Goal: Information Seeking & Learning: Learn about a topic

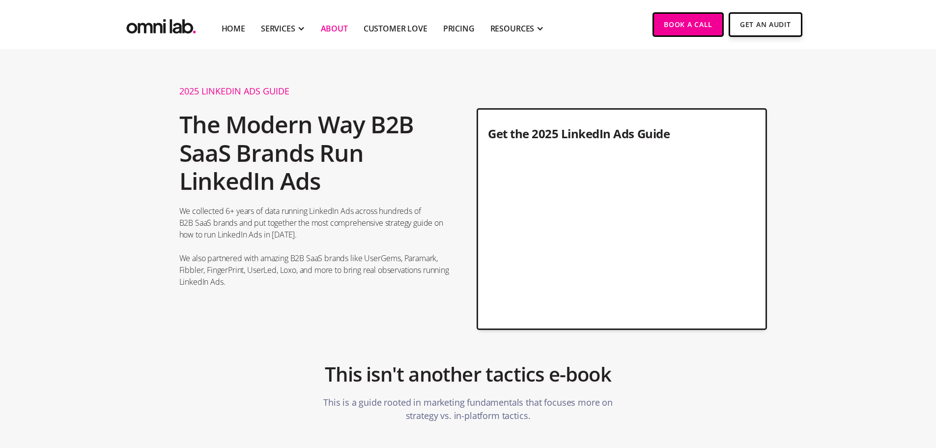
click at [331, 27] on link "About" at bounding box center [334, 29] width 27 height 12
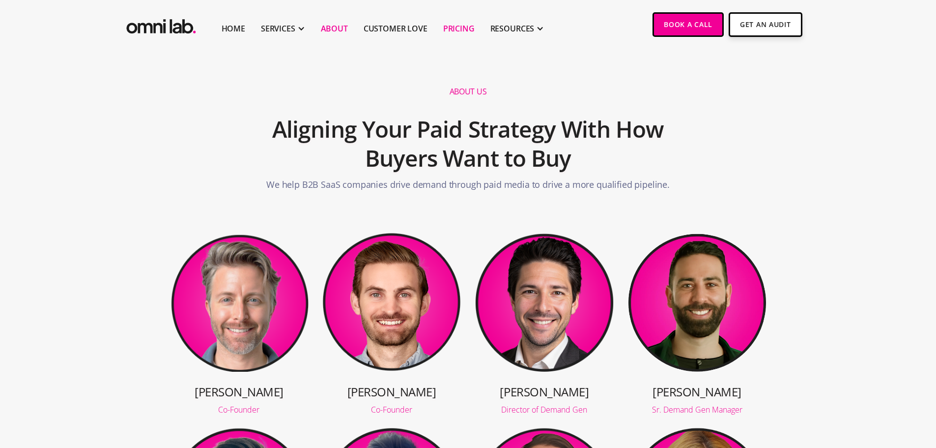
click at [455, 30] on link "Pricing" at bounding box center [458, 29] width 31 height 12
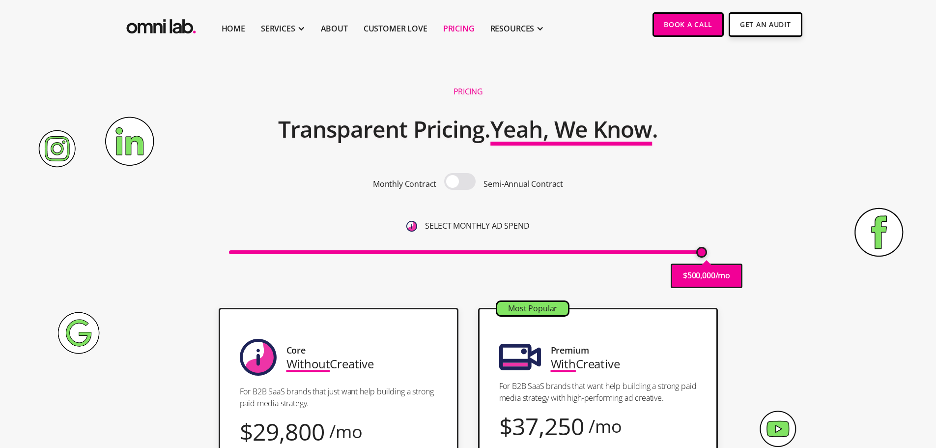
drag, startPoint x: 233, startPoint y: 252, endPoint x: 714, endPoint y: 234, distance: 480.4
type input "500000"
click at [707, 250] on input "range" at bounding box center [468, 252] width 478 height 4
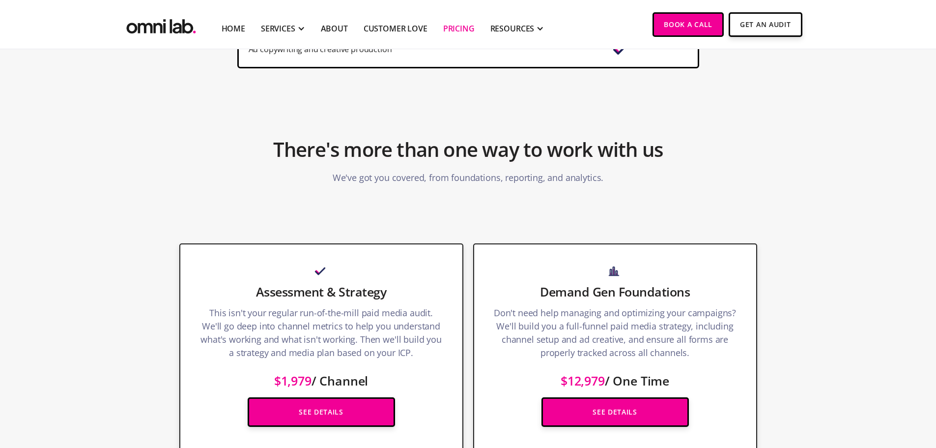
scroll to position [1179, 0]
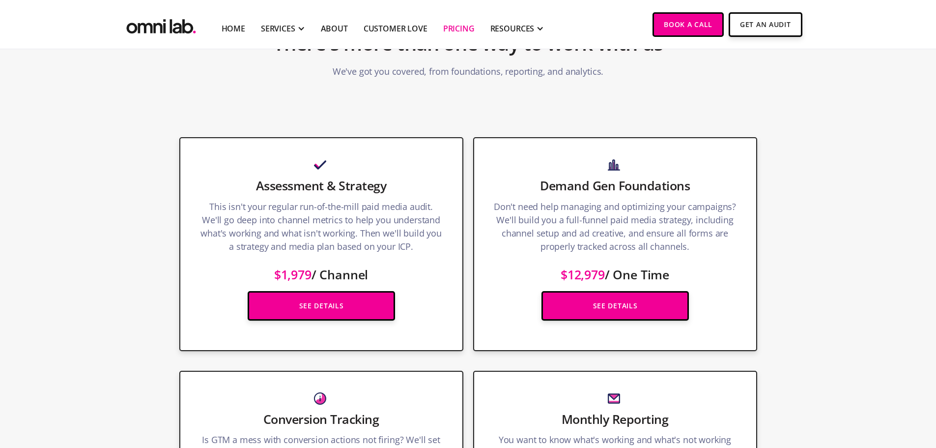
click at [112, 276] on section "Full Management & Optimization We'll build you a full-funnel paid media campaig…" at bounding box center [468, 351] width 936 height 486
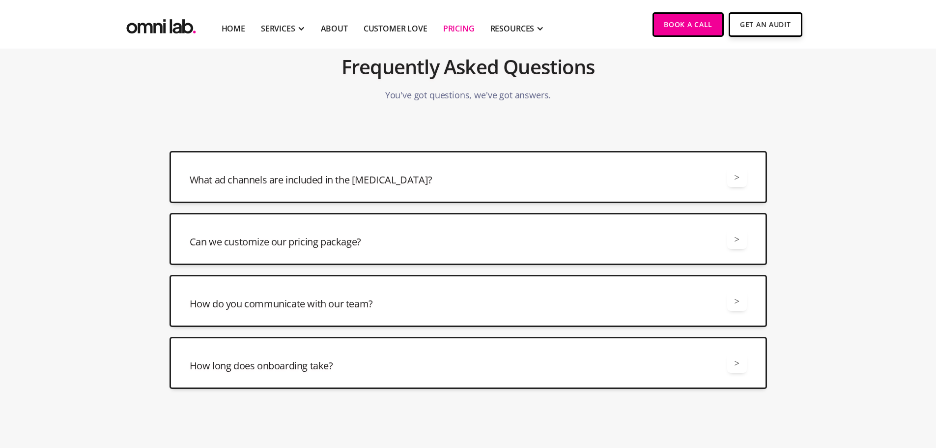
scroll to position [2211, 0]
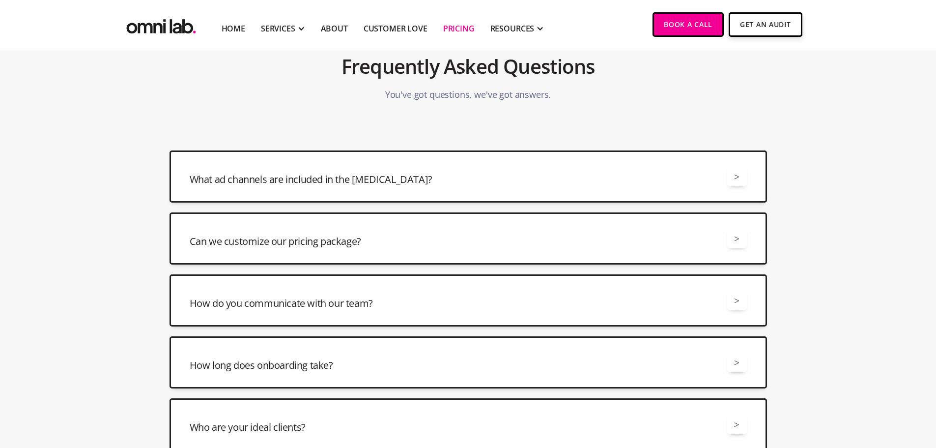
click at [253, 181] on h3 "What ad channels are included in the retainer?" at bounding box center [311, 179] width 243 height 14
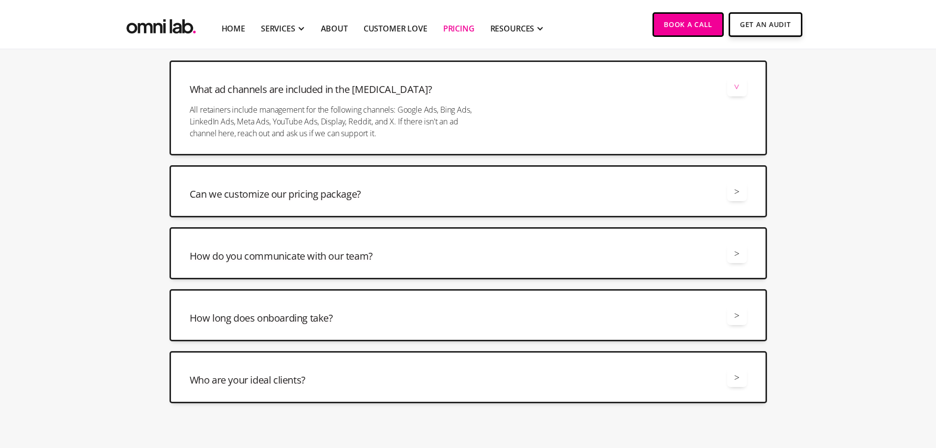
scroll to position [2310, 0]
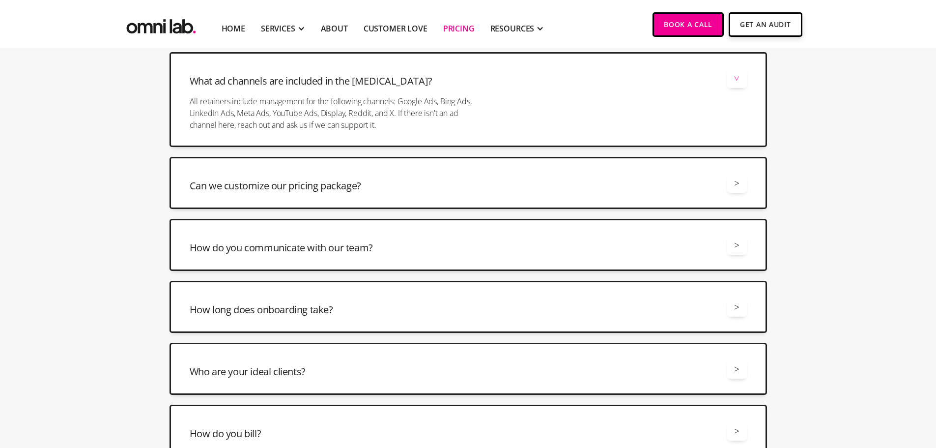
click at [225, 182] on h3 "Can we customize our pricing package?" at bounding box center [276, 186] width 172 height 14
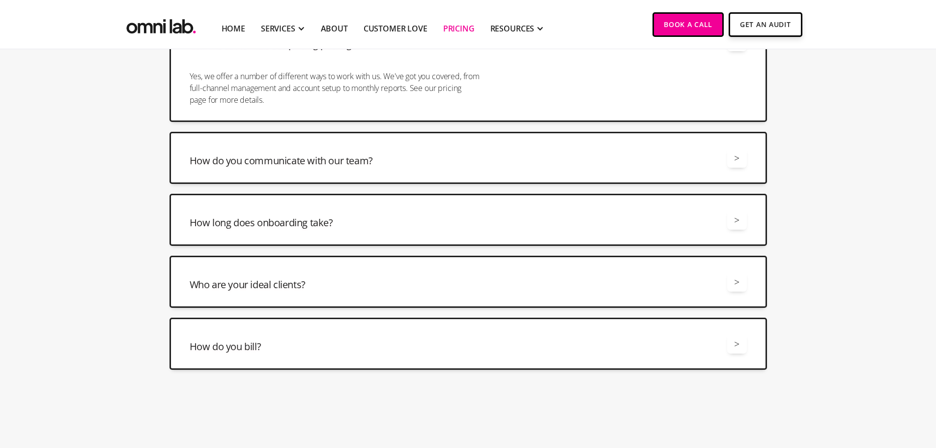
scroll to position [2457, 0]
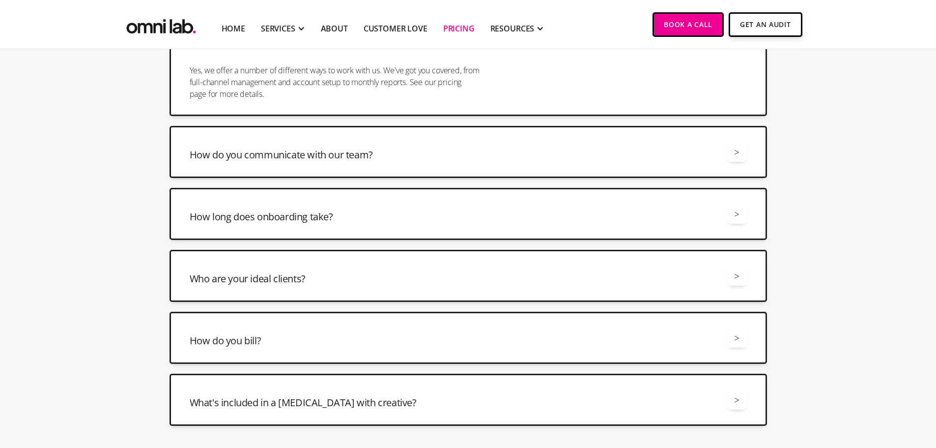
click at [215, 212] on h3 "How long does onboarding take?" at bounding box center [261, 217] width 143 height 14
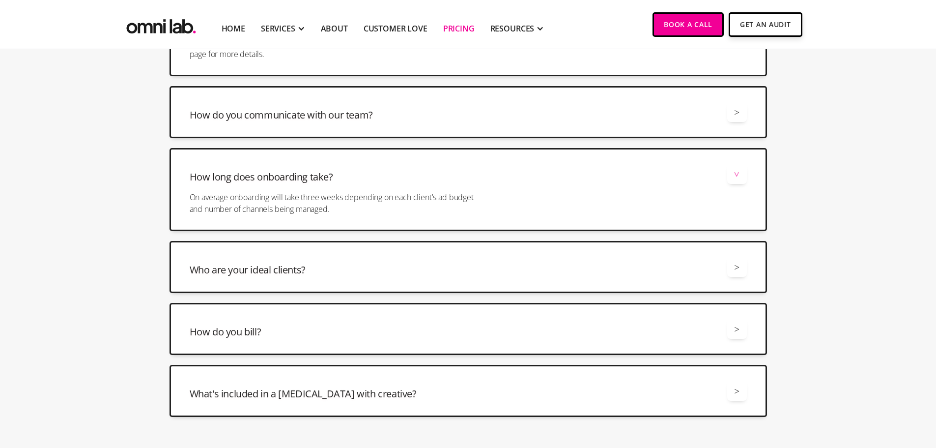
scroll to position [2555, 0]
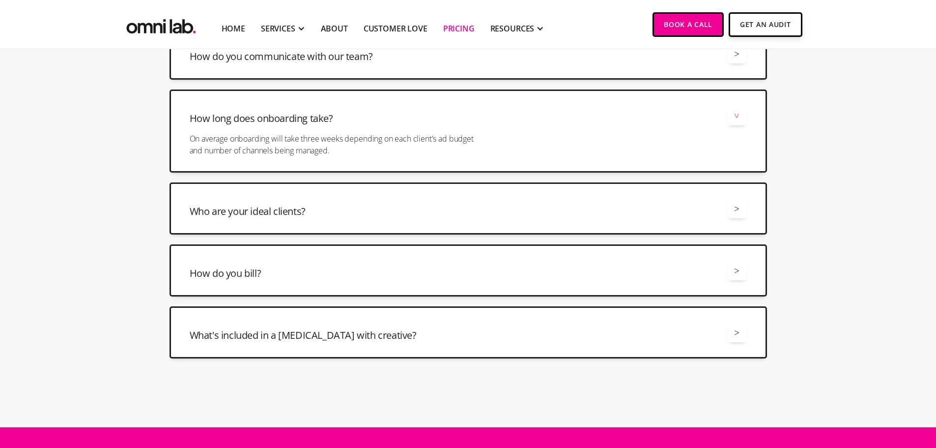
click at [230, 213] on h3 "Who are your ideal clients?" at bounding box center [248, 211] width 116 height 14
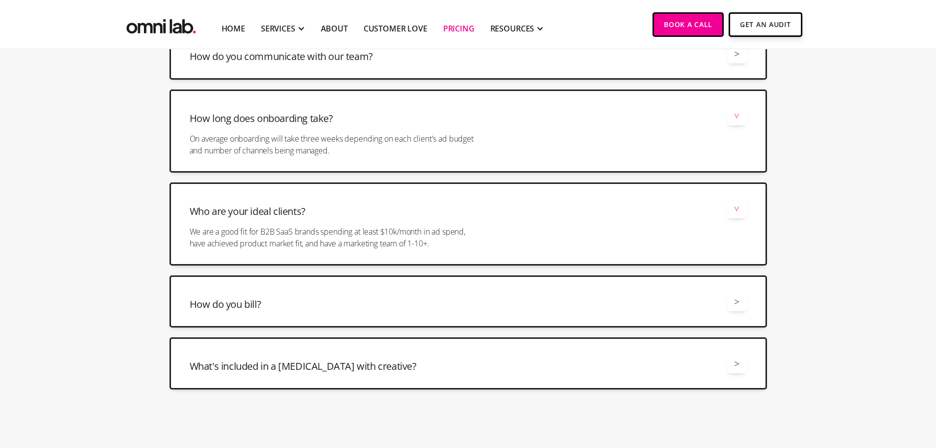
click at [240, 366] on h3 "What's included in a retainer with creative?" at bounding box center [303, 366] width 227 height 14
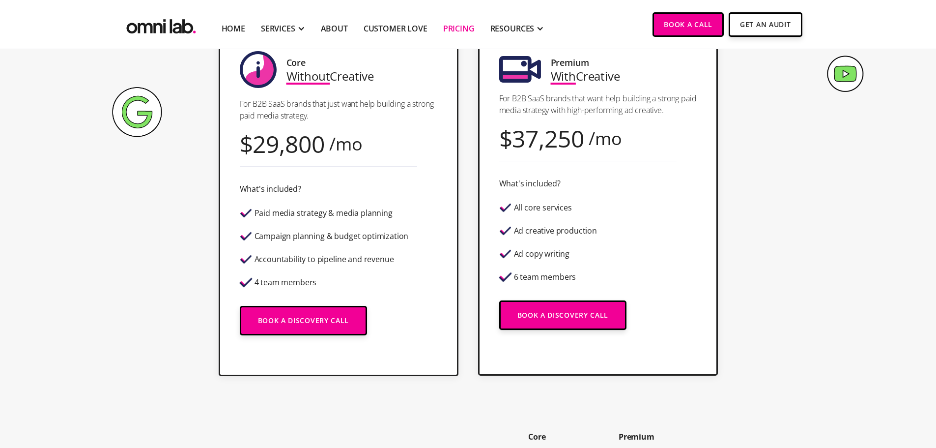
scroll to position [0, 0]
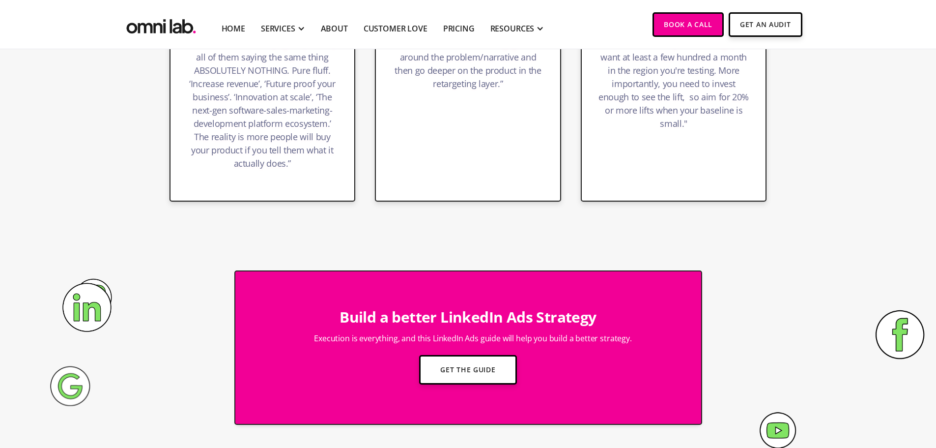
scroll to position [2663, 0]
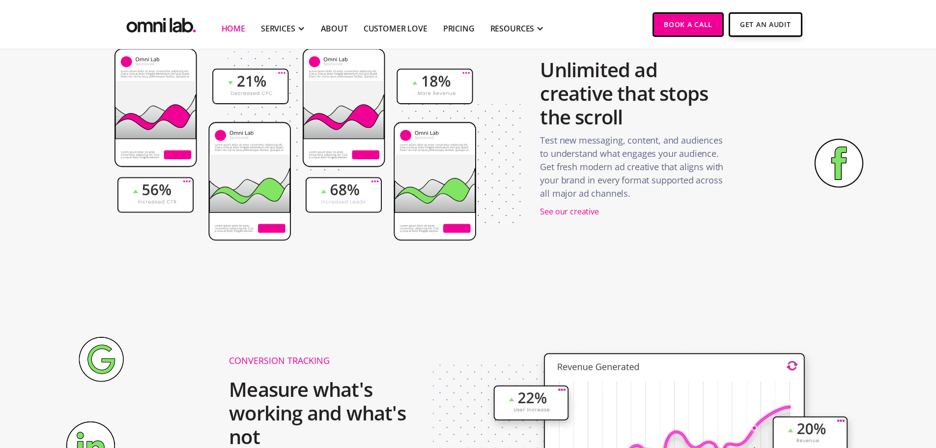
scroll to position [1376, 0]
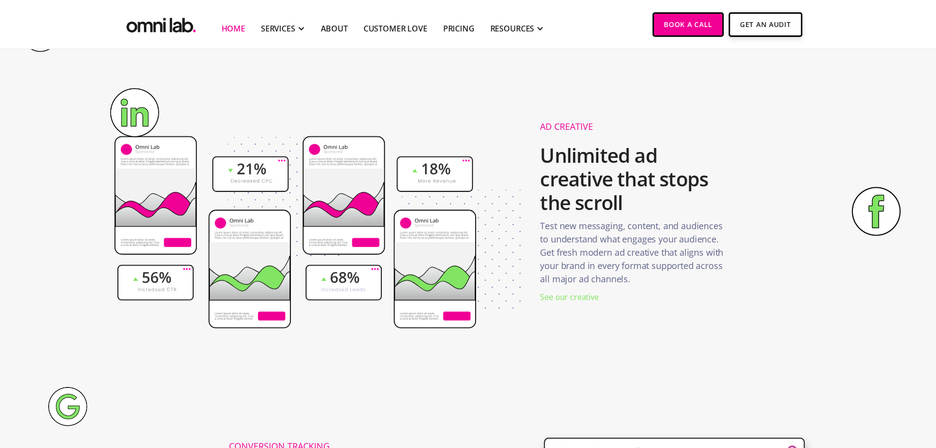
click at [555, 298] on div "See our creative" at bounding box center [569, 296] width 58 height 13
